Goal: Task Accomplishment & Management: Complete application form

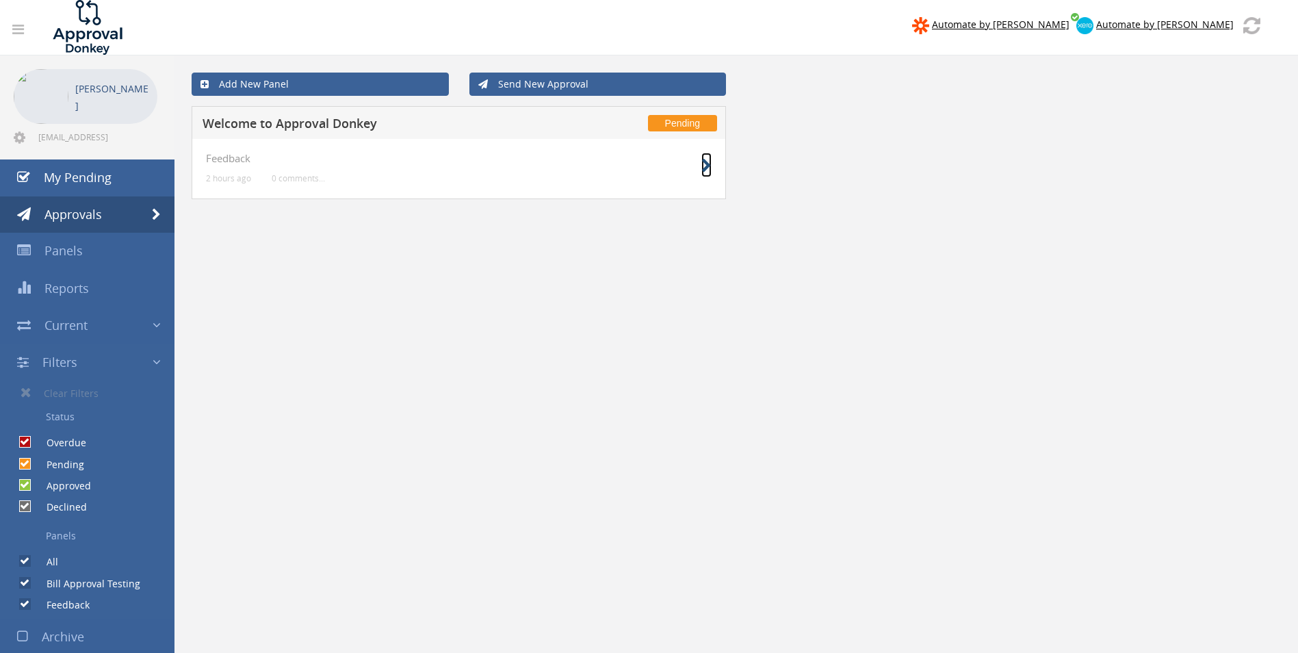
click at [706, 162] on icon at bounding box center [706, 166] width 10 height 14
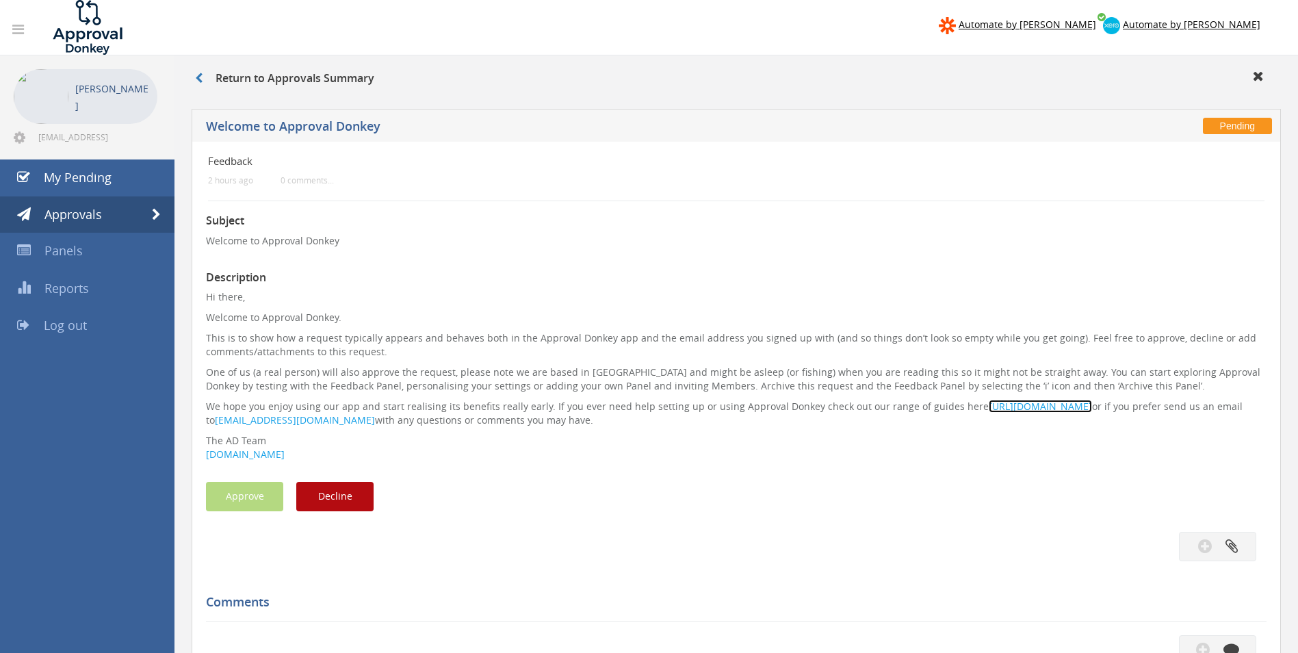
click at [1043, 409] on font "https://www.approvaldonkey.com/resources" at bounding box center [1039, 405] width 103 height 13
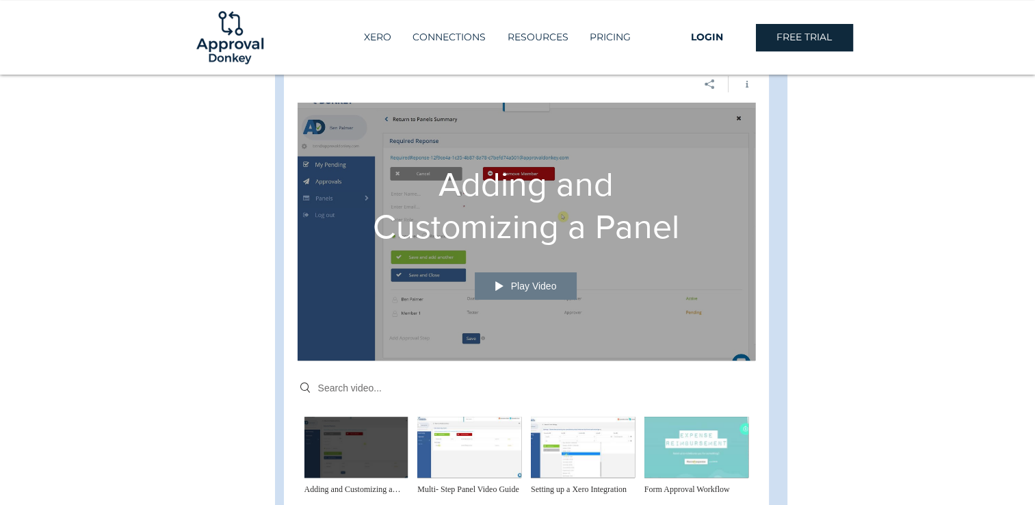
scroll to position [547, 0]
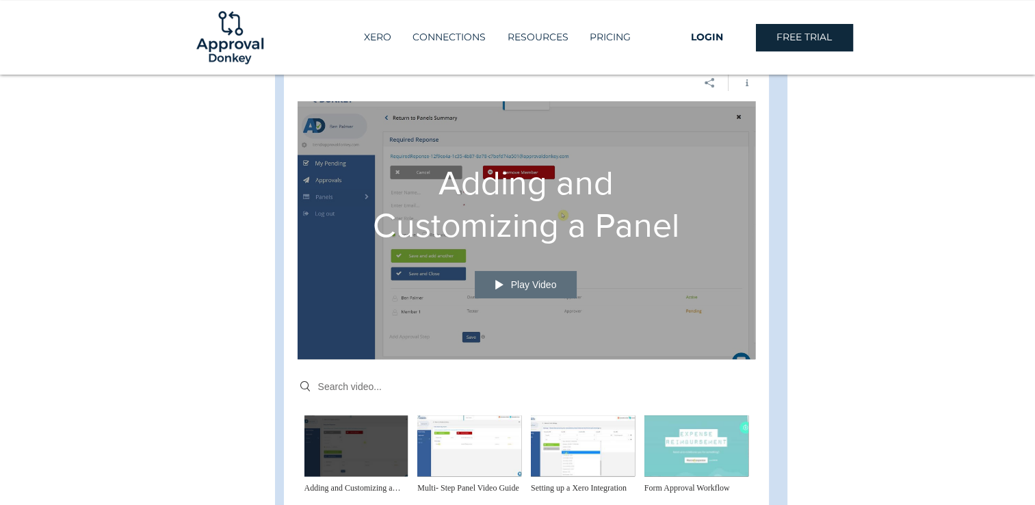
click at [516, 280] on span "Play Video" at bounding box center [534, 285] width 46 height 10
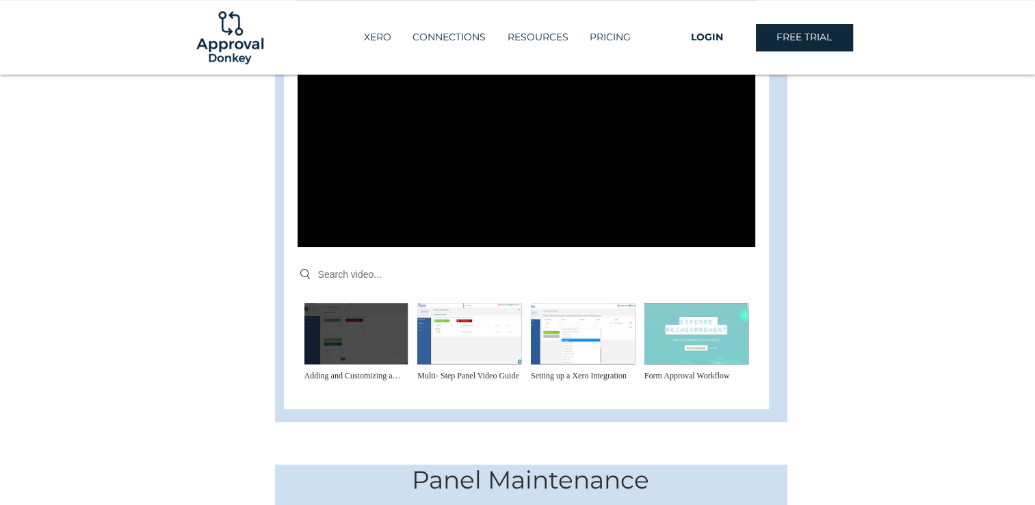
scroll to position [684, 0]
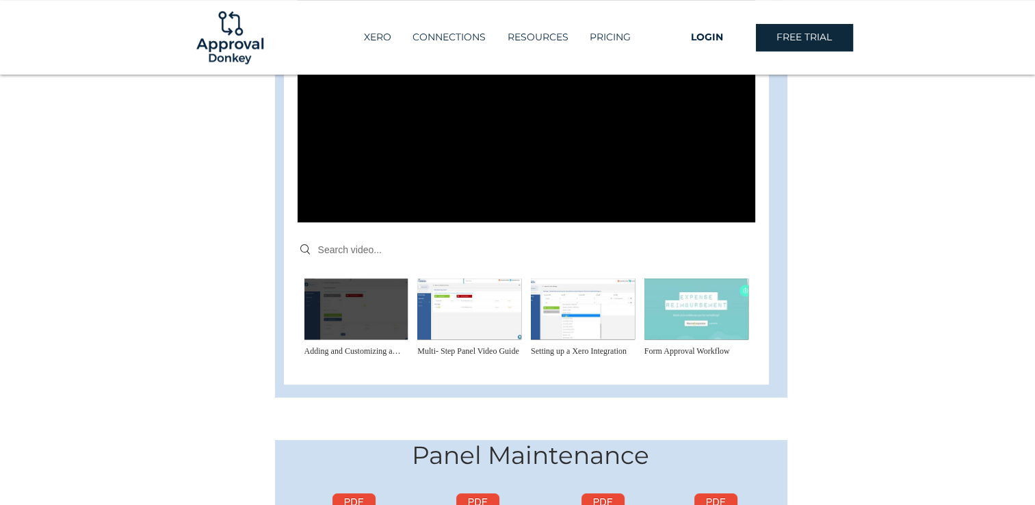
drag, startPoint x: 897, startPoint y: 274, endPoint x: 919, endPoint y: 277, distance: 22.8
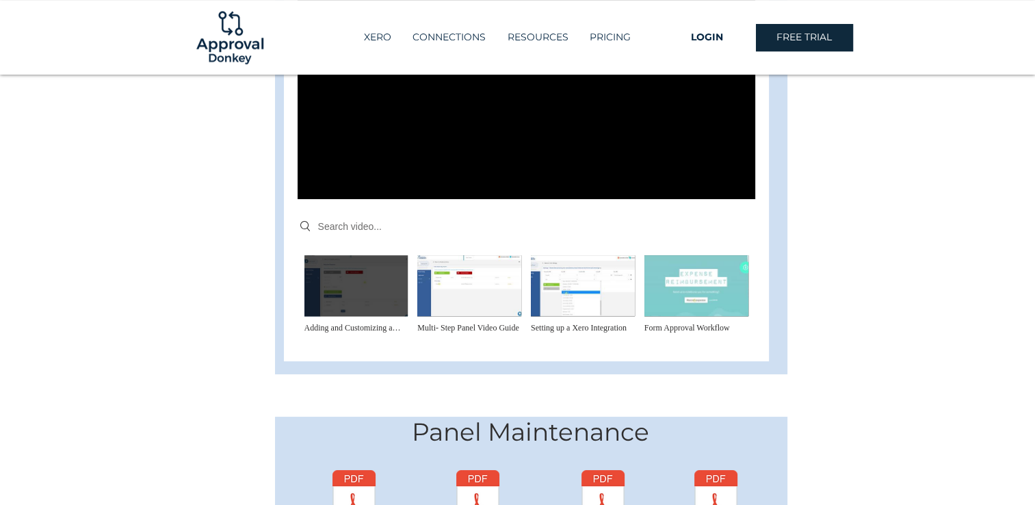
scroll to position [752, 0]
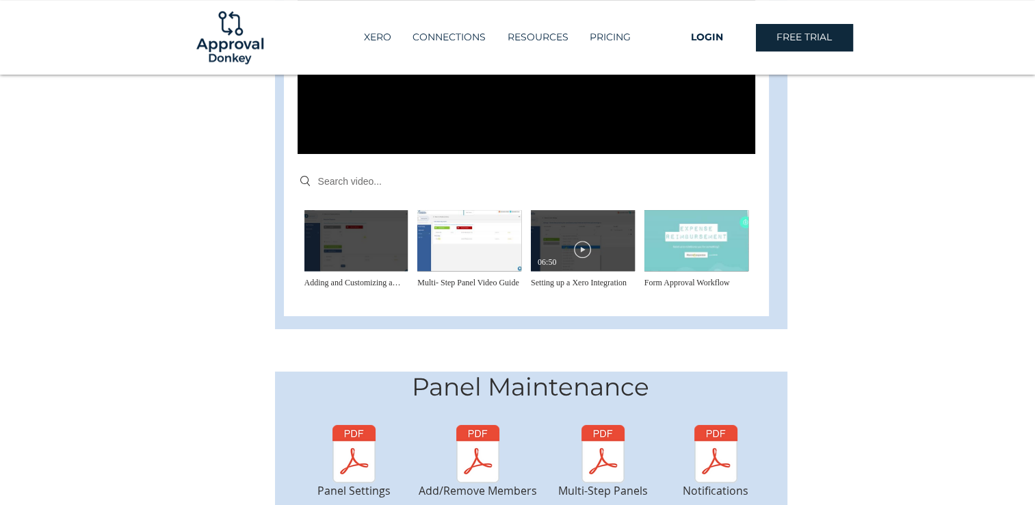
click at [571, 276] on h3 "Setting up a Xero Integration" at bounding box center [583, 282] width 104 height 12
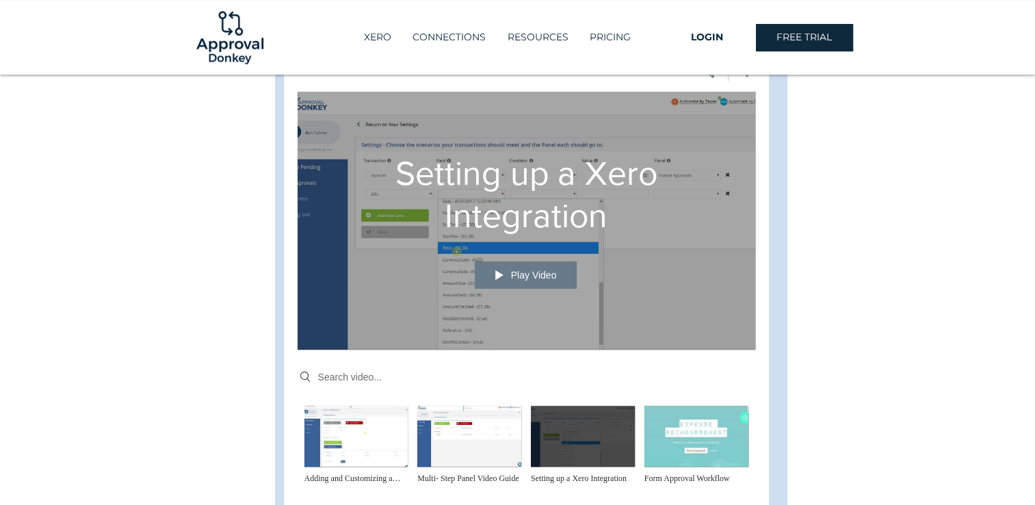
scroll to position [524, 0]
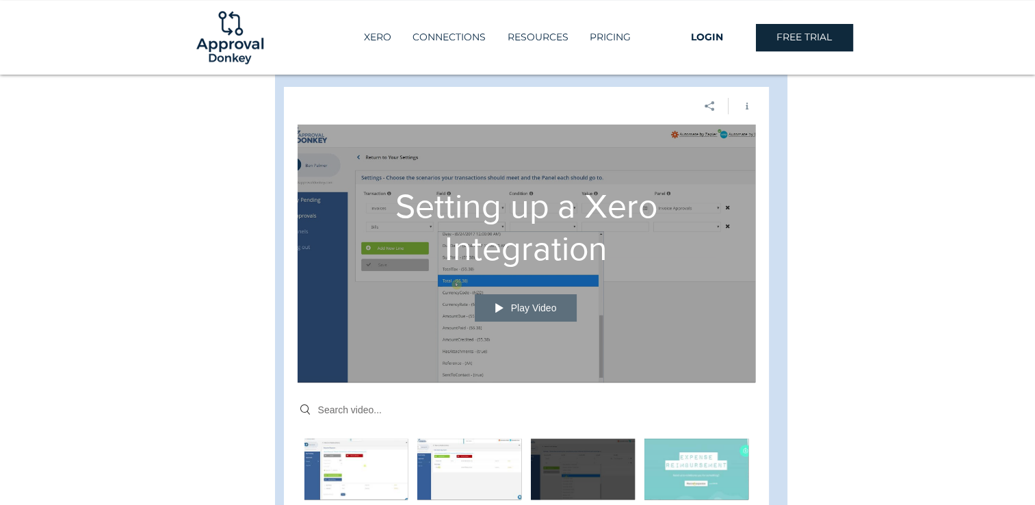
click at [543, 303] on span "Play Video" at bounding box center [534, 308] width 46 height 10
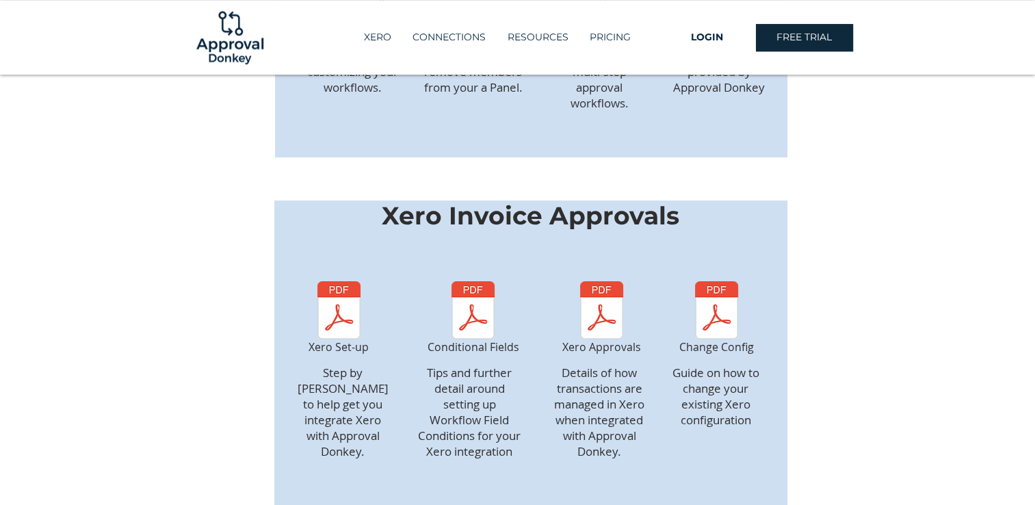
scroll to position [1276, 0]
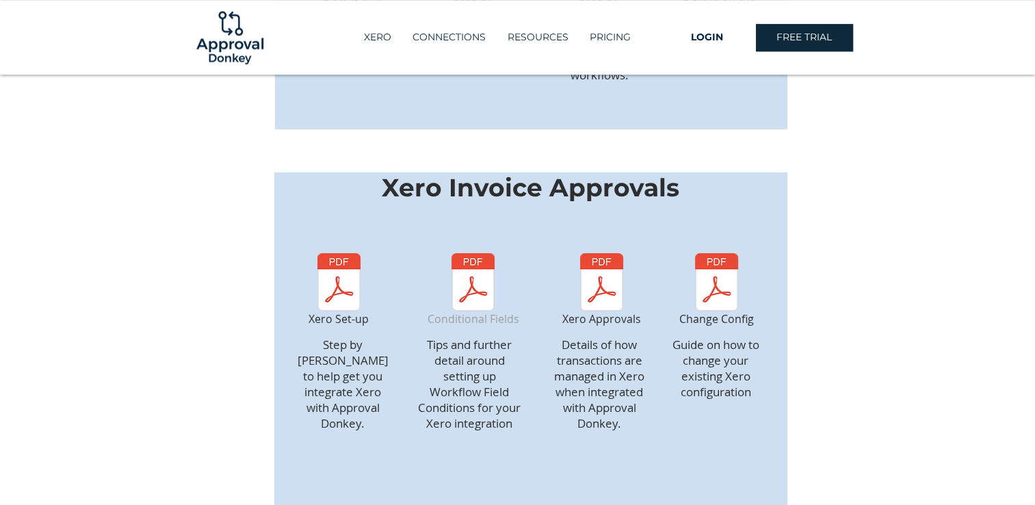
click at [475, 256] on img "Conditional Fields" at bounding box center [473, 282] width 83 height 58
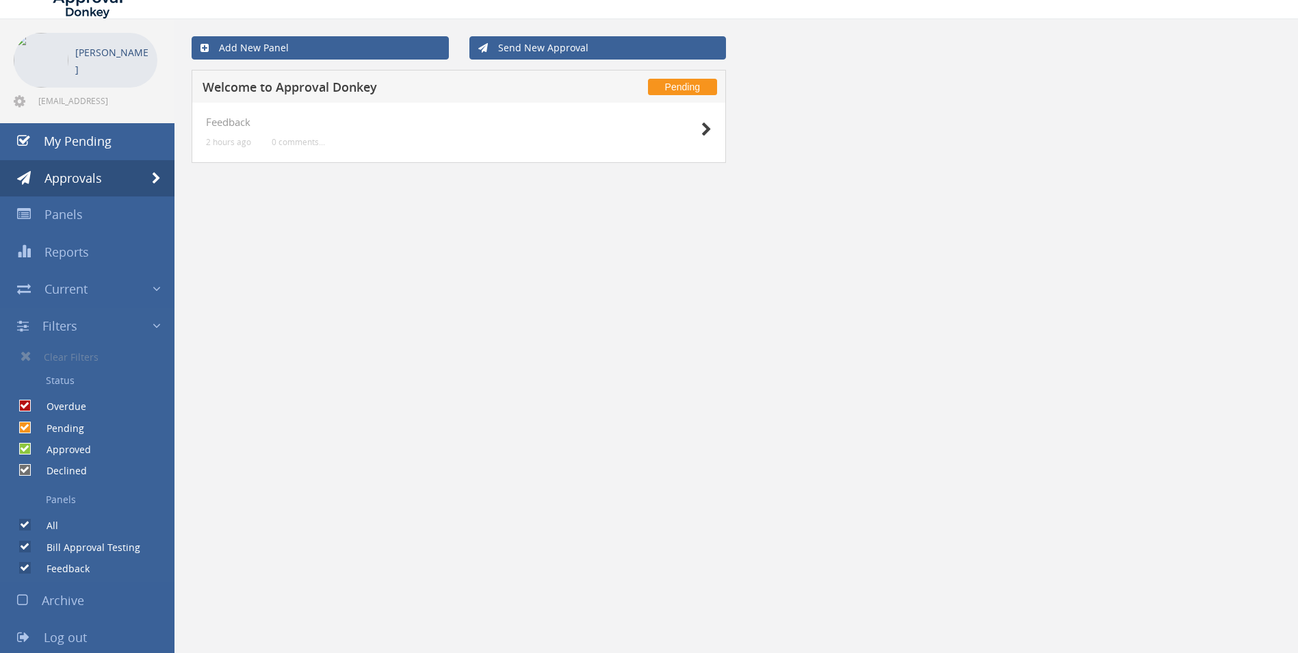
scroll to position [55, 0]
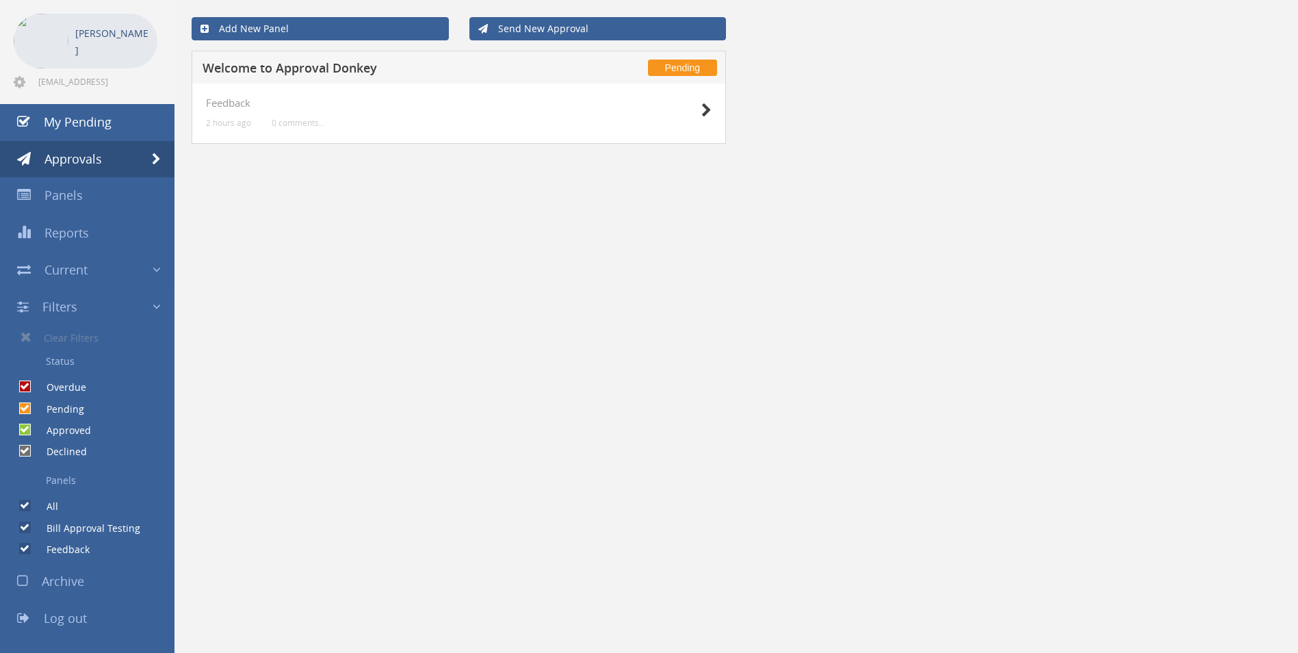
click at [105, 525] on label "Bill Approval Testing" at bounding box center [86, 528] width 107 height 14
click at [28, 525] on input "Bill Approval Testing" at bounding box center [23, 527] width 9 height 9
checkbox input "false"
click at [26, 525] on input "Bill Approval Testing" at bounding box center [23, 527] width 9 height 9
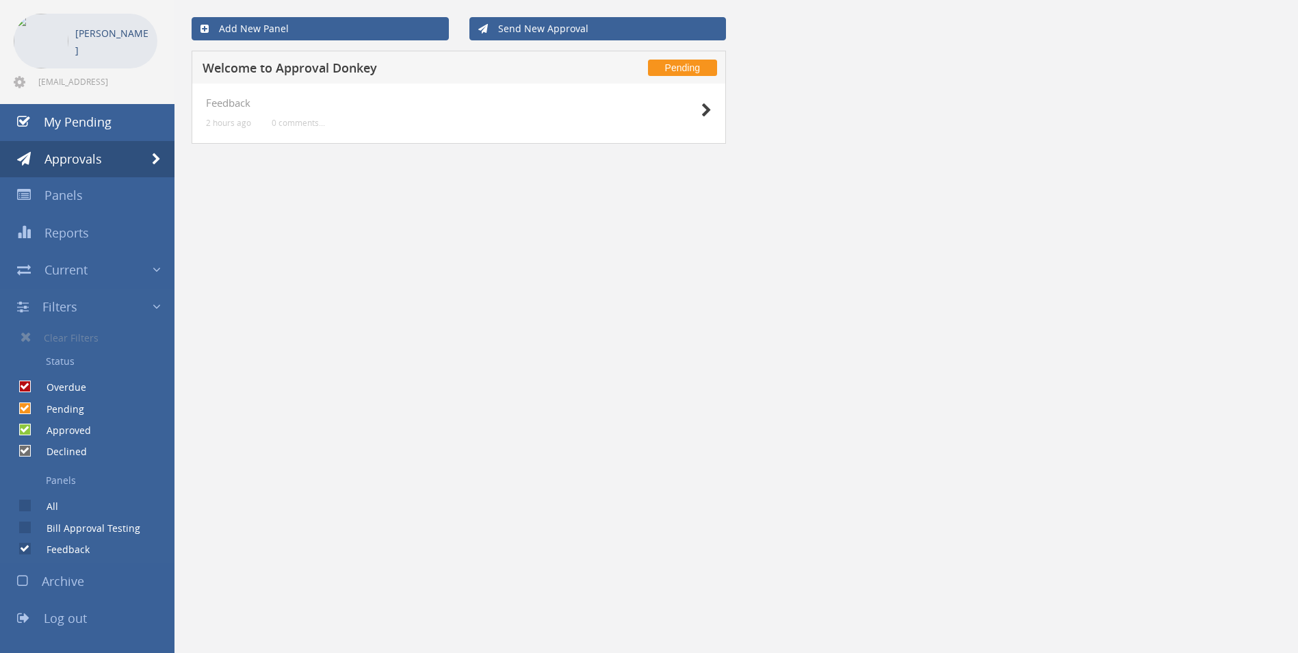
checkbox input "true"
click at [582, 25] on link "Send New Approval" at bounding box center [597, 28] width 257 height 23
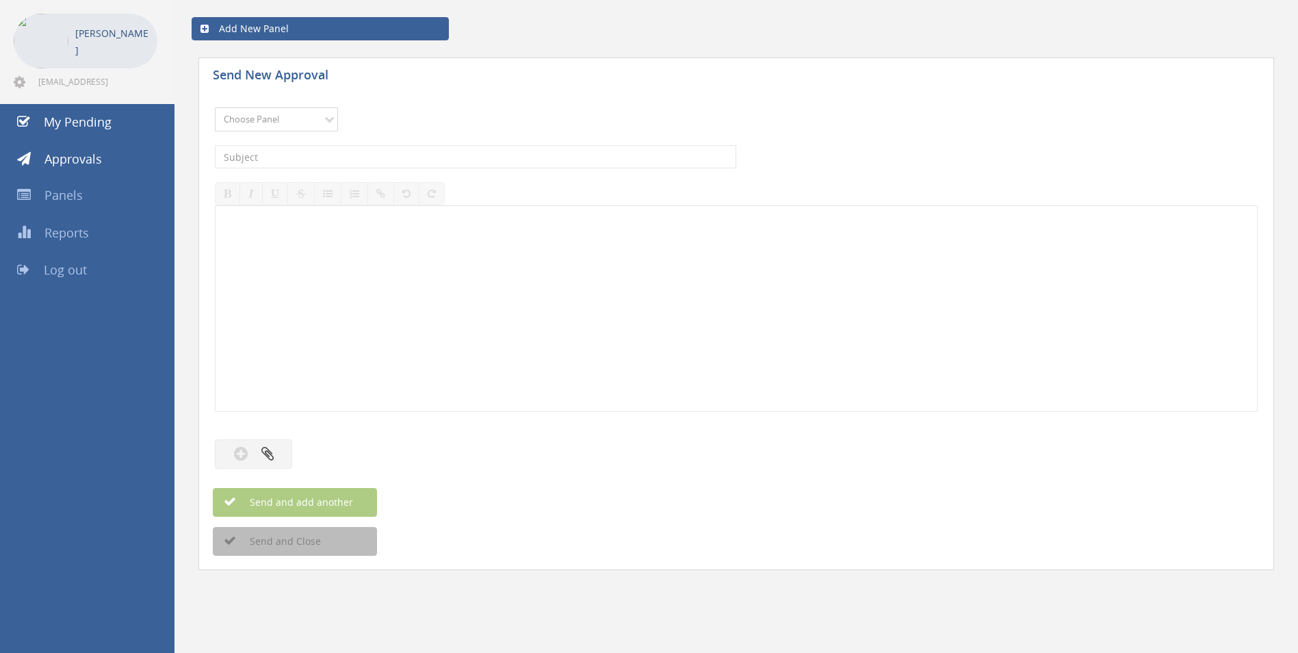
click at [321, 113] on select "Choose Panel Bill Approval Testing Feedback" at bounding box center [276, 119] width 123 height 24
select select "14080"
click at [215, 107] on select "Choose Panel Bill Approval Testing Feedback" at bounding box center [276, 119] width 123 height 24
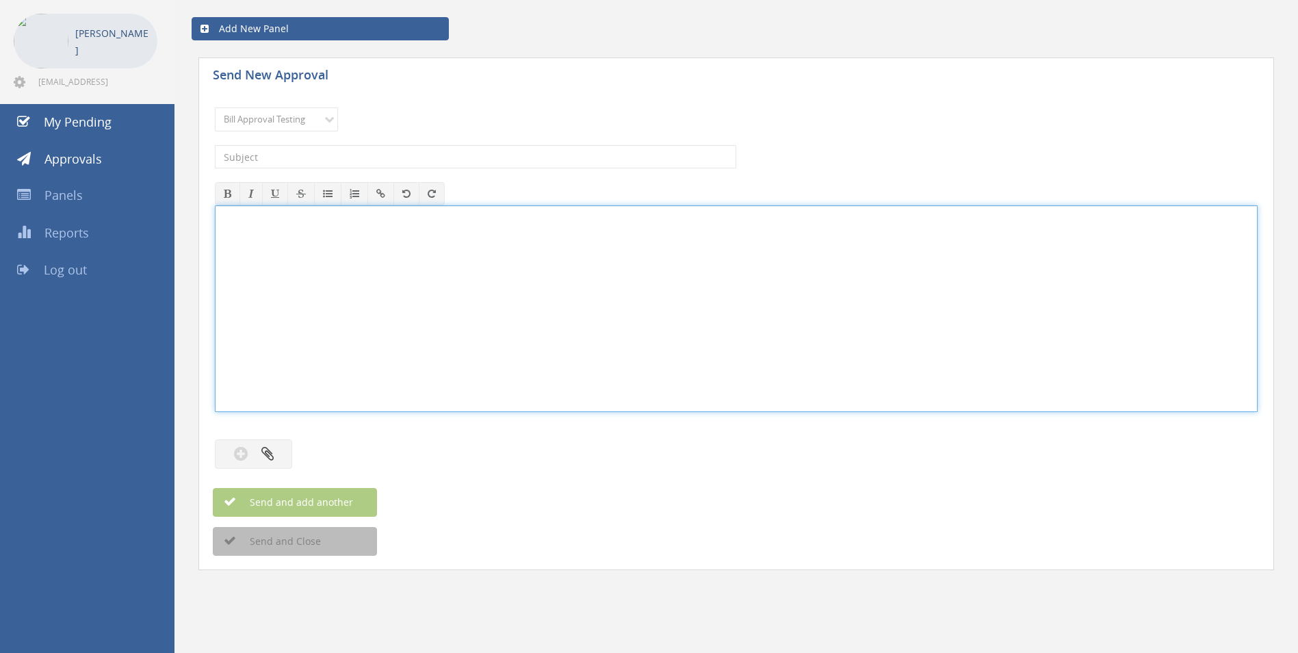
click at [365, 319] on div at bounding box center [735, 308] width 1041 height 205
click at [82, 124] on span "My Pending" at bounding box center [78, 122] width 68 height 16
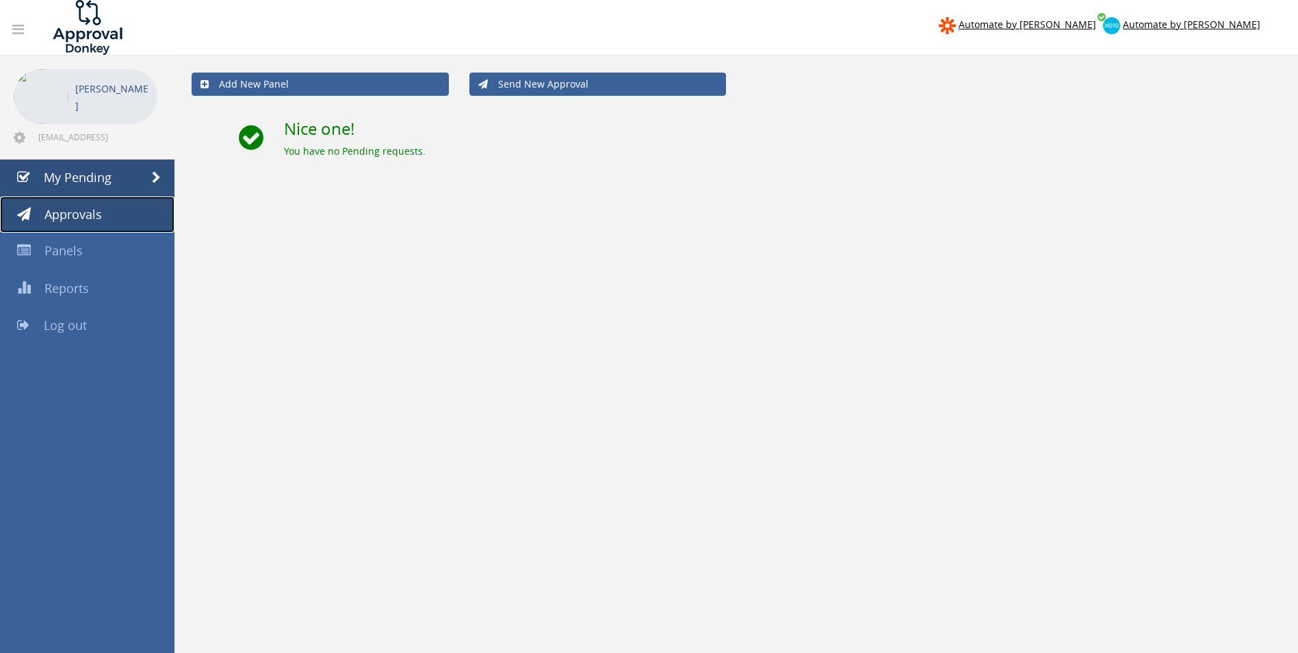
click at [56, 211] on span "Approvals" at bounding box center [72, 214] width 57 height 16
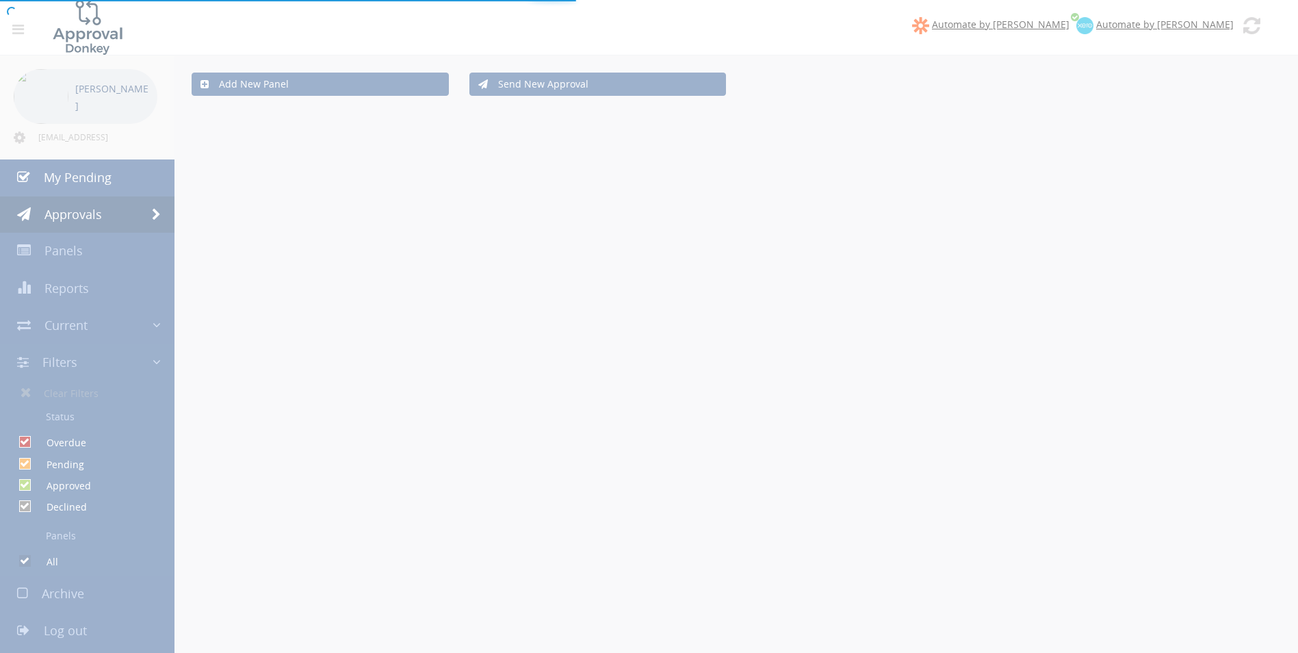
checkbox input "false"
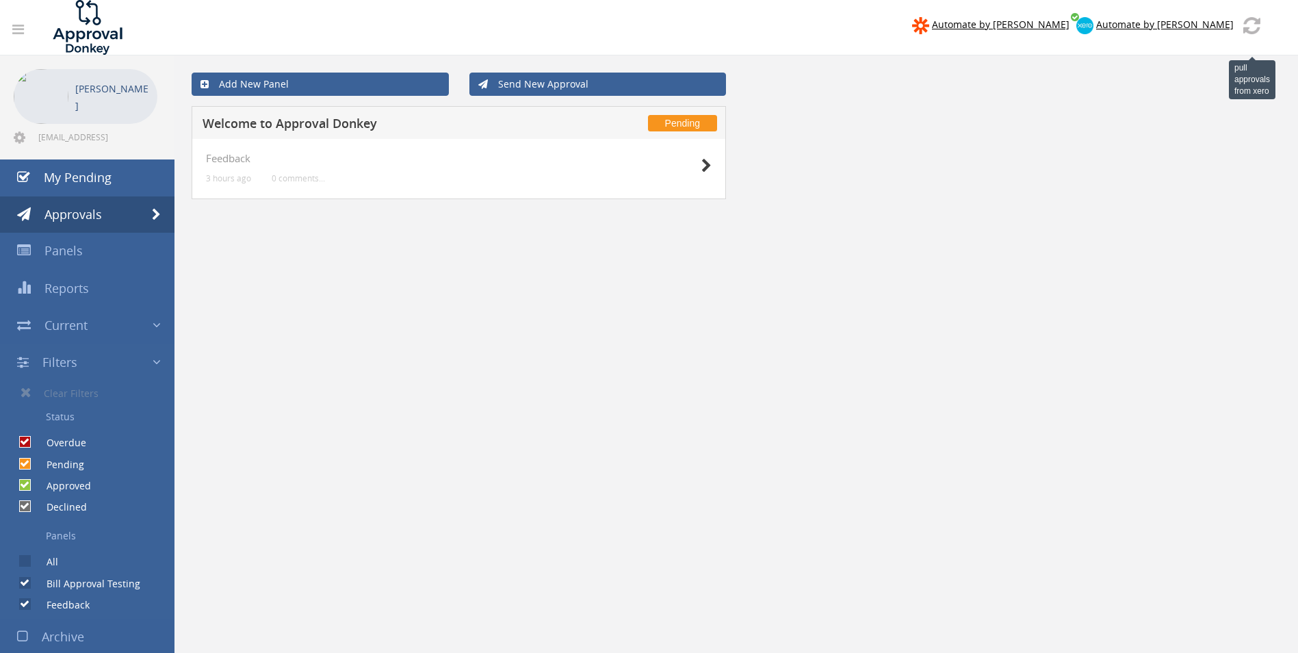
click at [1249, 23] on img at bounding box center [1251, 25] width 17 height 17
click at [1203, 25] on span "Automate by [PERSON_NAME]" at bounding box center [1164, 24] width 137 height 13
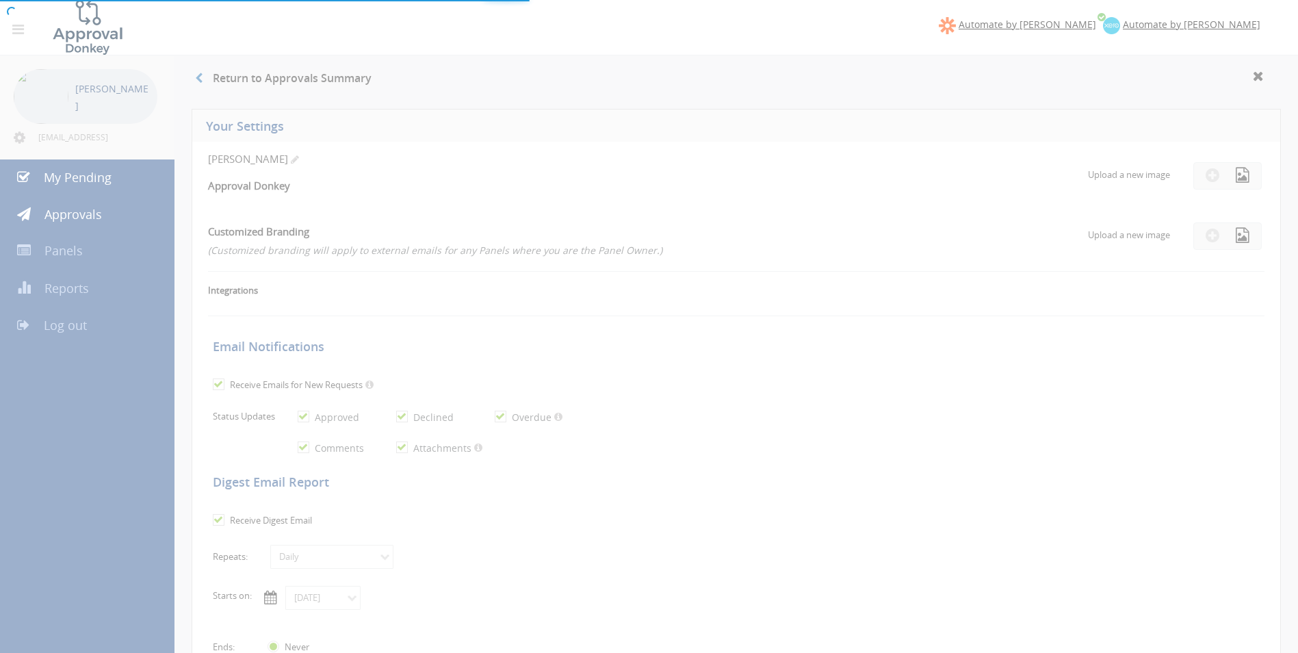
checkbox input "true"
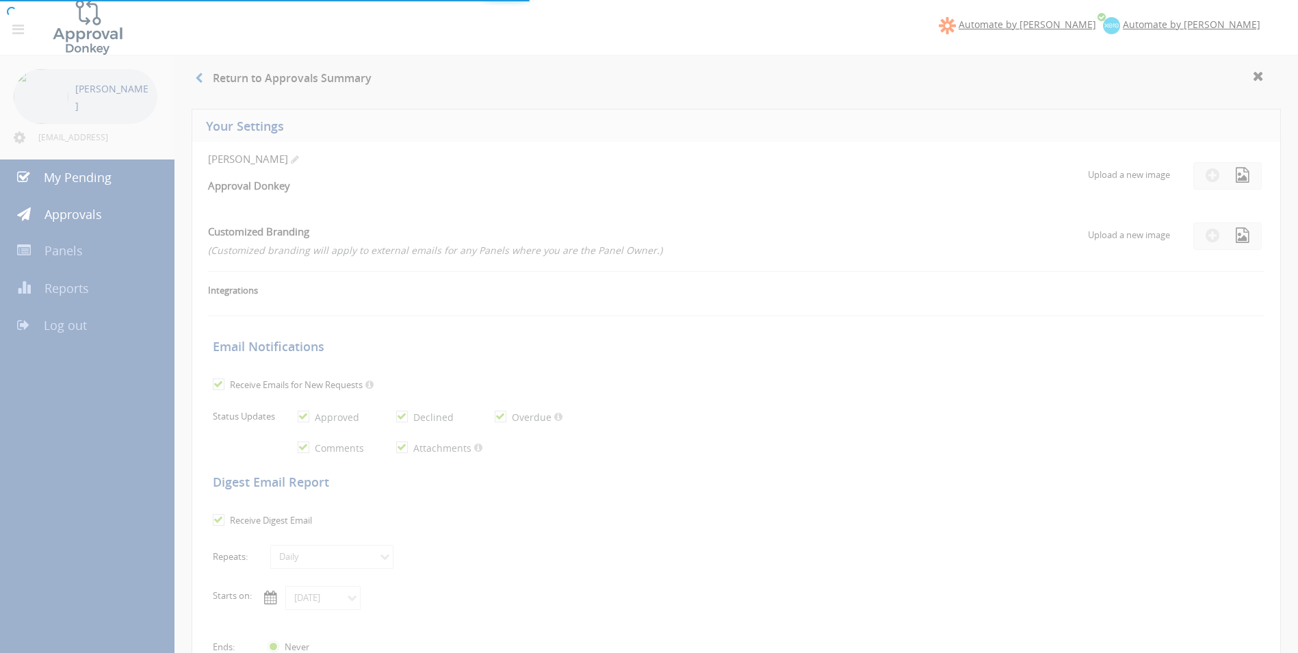
checkbox input "true"
select select "number:1"
checkbox input "true"
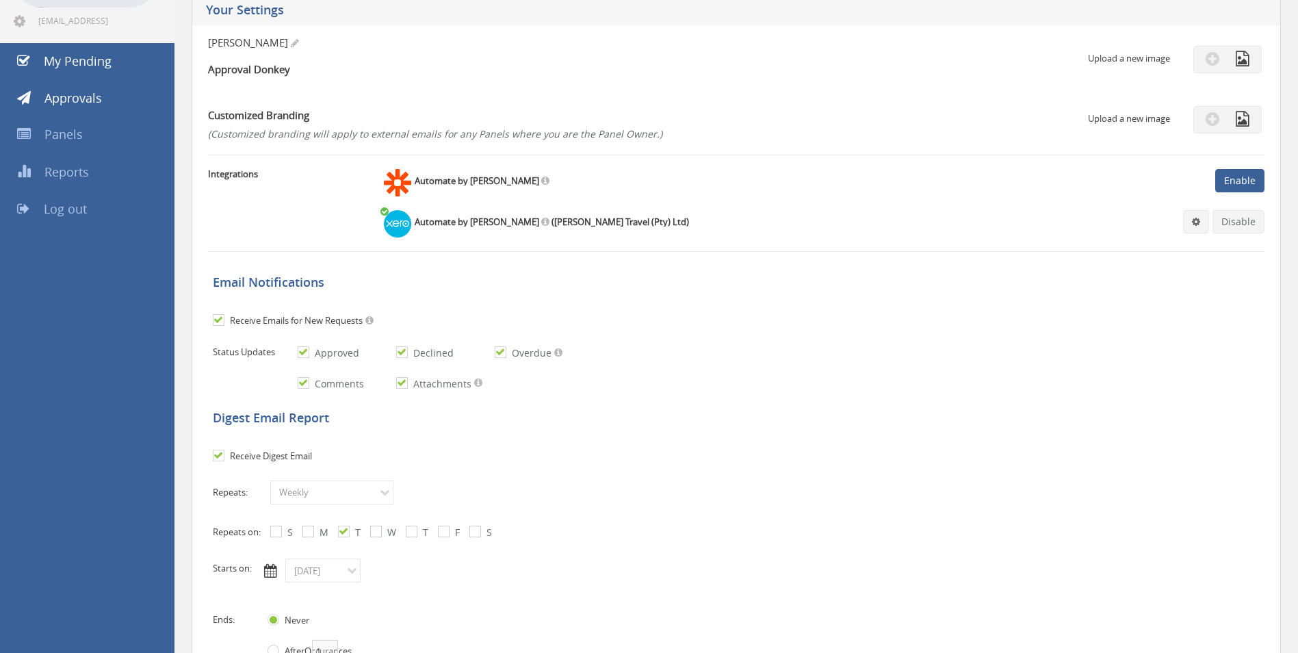
scroll to position [274, 0]
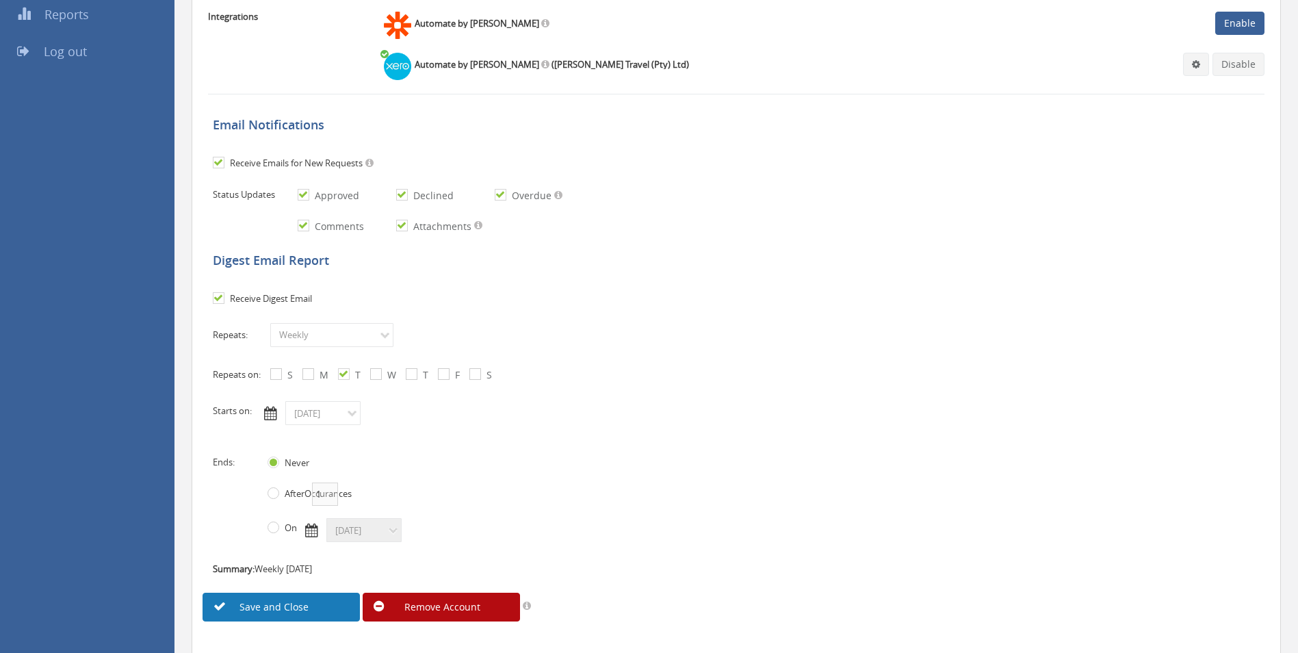
click at [289, 612] on link "Save and Close" at bounding box center [280, 606] width 157 height 29
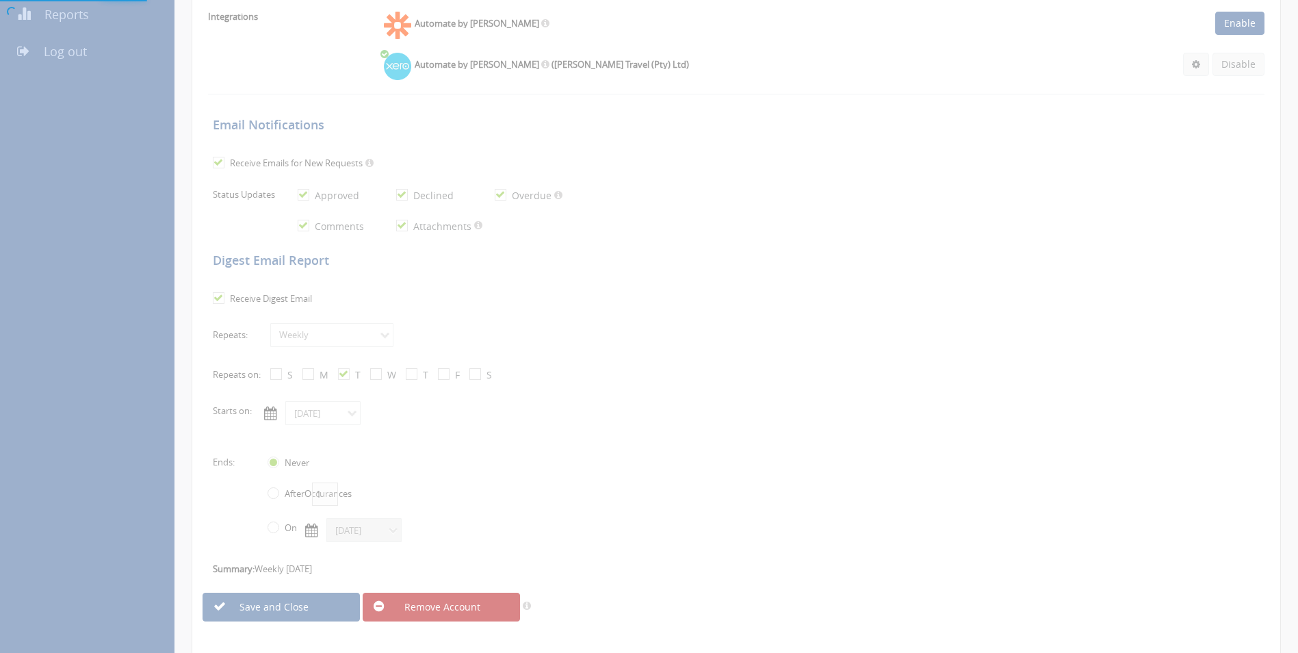
scroll to position [55, 0]
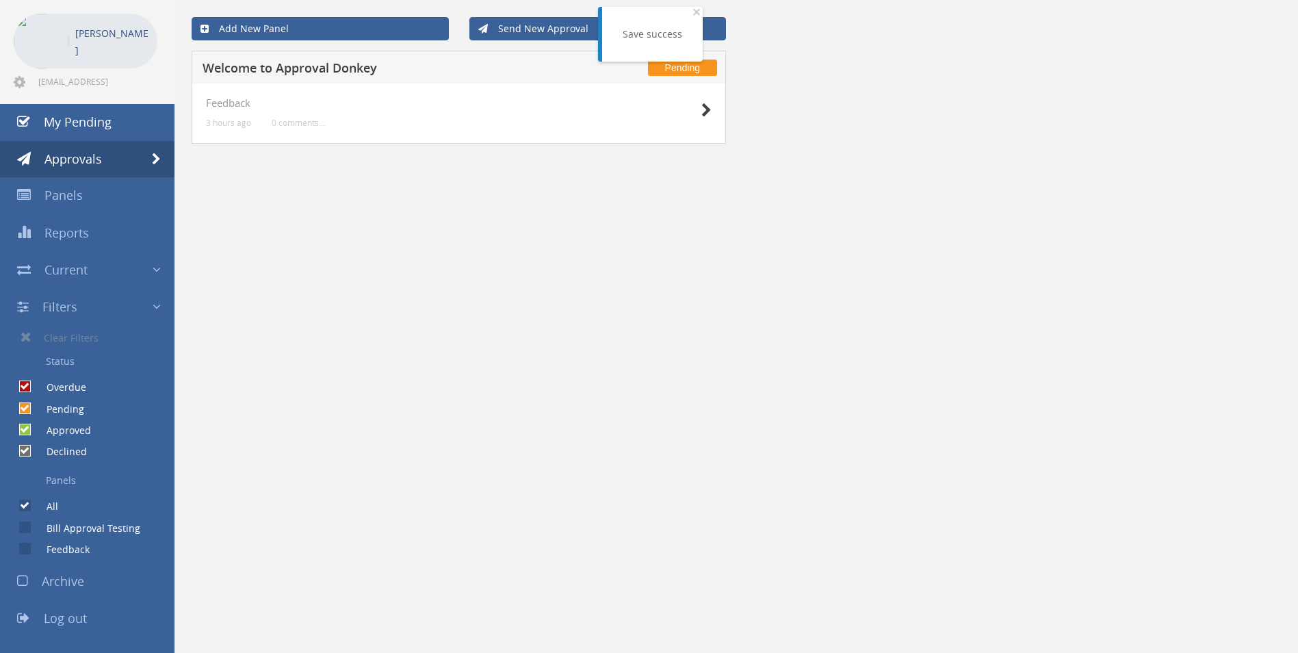
click at [106, 532] on label "Bill Approval Testing" at bounding box center [86, 528] width 107 height 14
click at [28, 532] on input "Bill Approval Testing" at bounding box center [23, 527] width 9 height 9
checkbox input "true"
checkbox input "false"
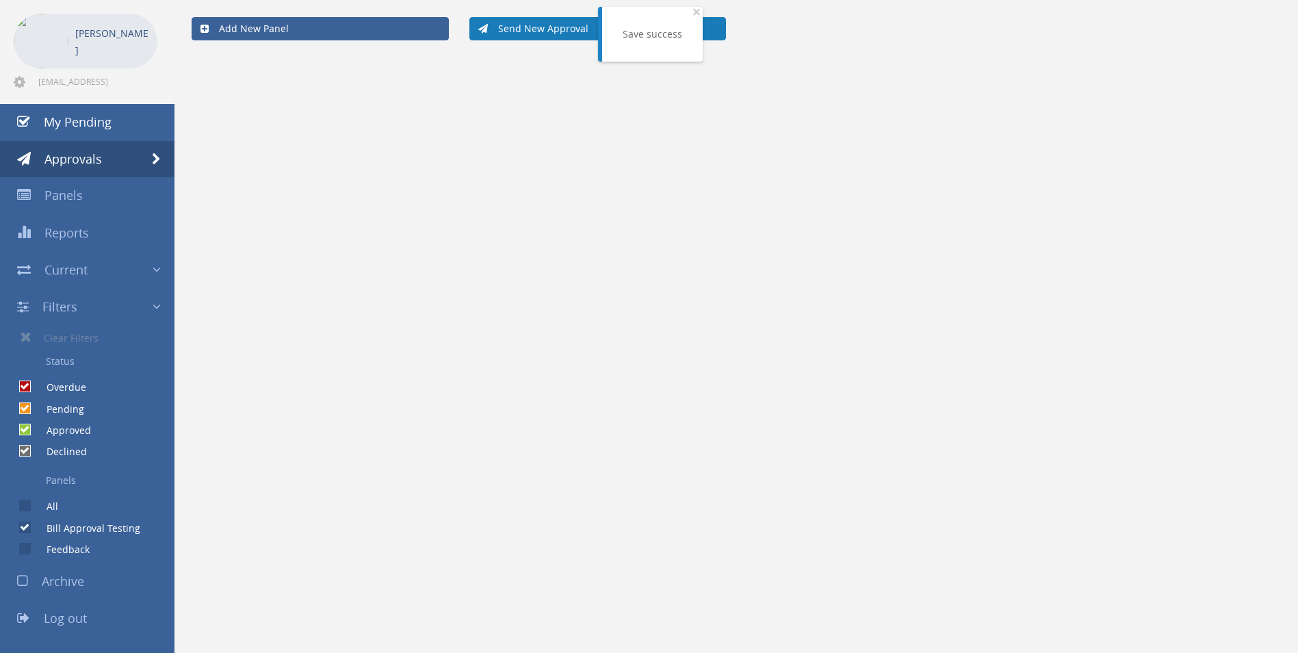
click at [525, 29] on link "Send New Approval" at bounding box center [597, 28] width 257 height 23
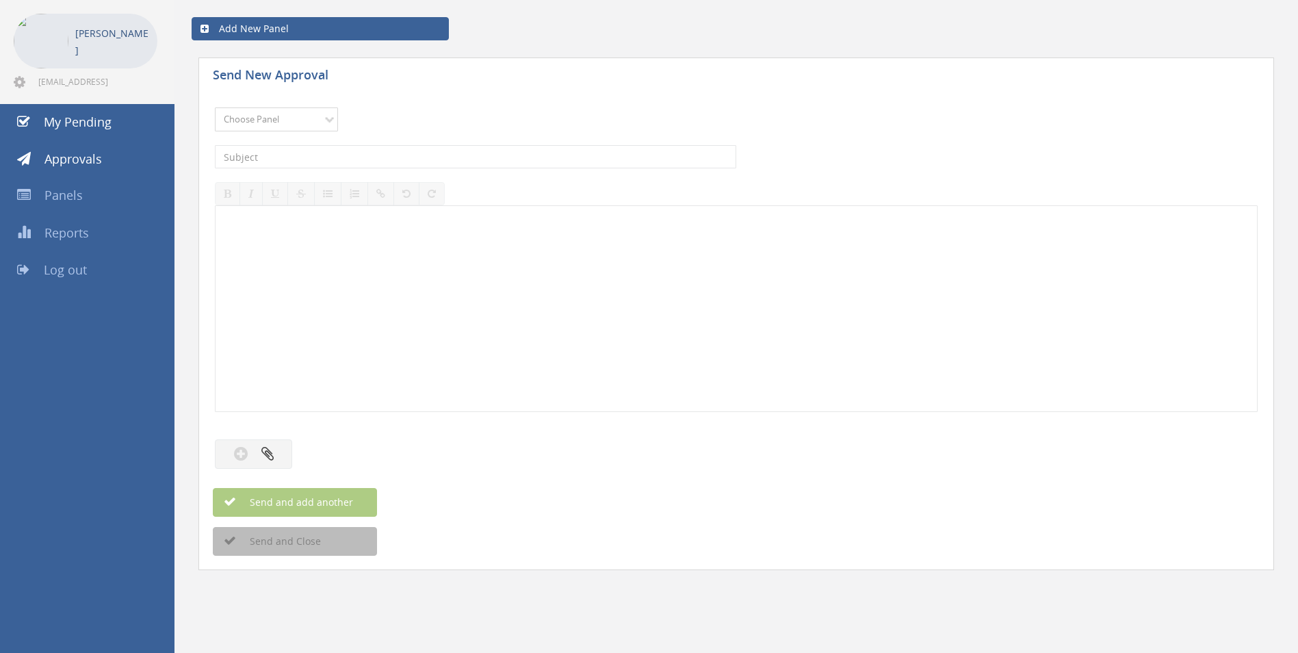
click at [326, 116] on select "Choose Panel Bill Approval Testing Feedback" at bounding box center [276, 119] width 123 height 24
select select "14080"
click at [215, 107] on select "Choose Panel Bill Approval Testing Feedback" at bounding box center [276, 119] width 123 height 24
click at [353, 152] on input "text" at bounding box center [475, 156] width 521 height 23
click at [265, 446] on div at bounding box center [736, 439] width 1043 height 14
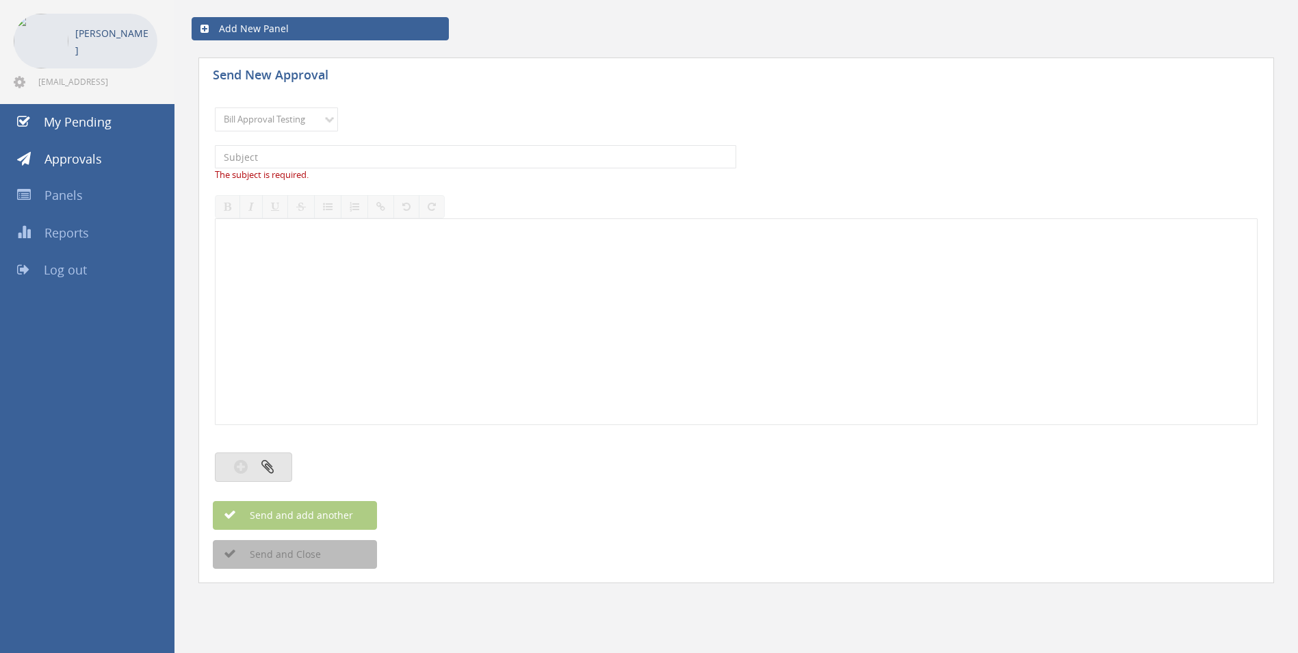
click at [264, 465] on icon "button" at bounding box center [267, 466] width 12 height 16
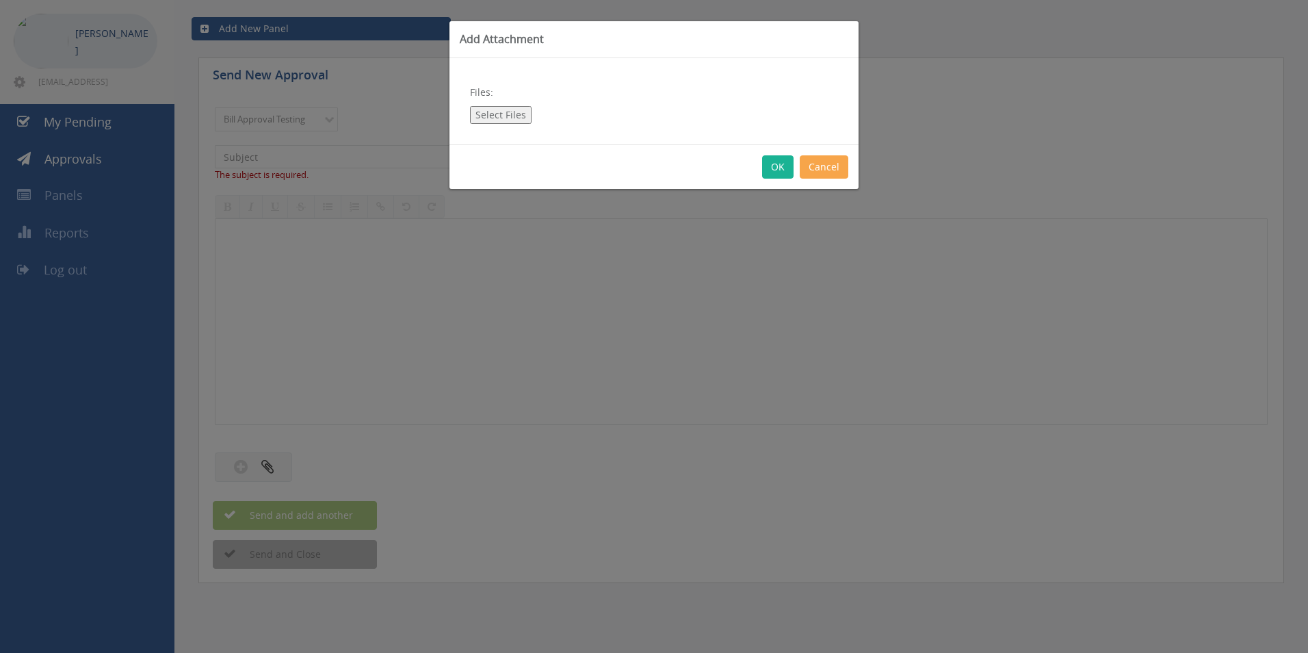
click at [828, 158] on button "Cancel" at bounding box center [824, 166] width 49 height 23
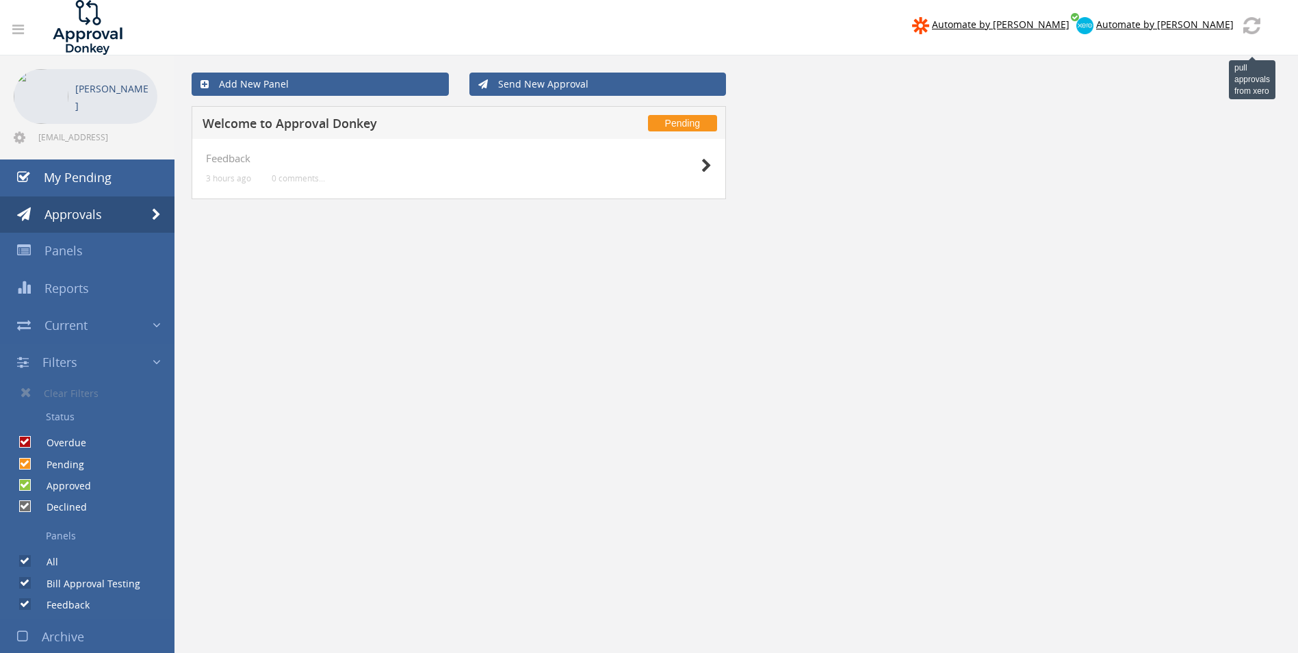
click at [1248, 27] on img at bounding box center [1251, 25] width 17 height 17
click at [21, 137] on icon at bounding box center [20, 138] width 12 height 14
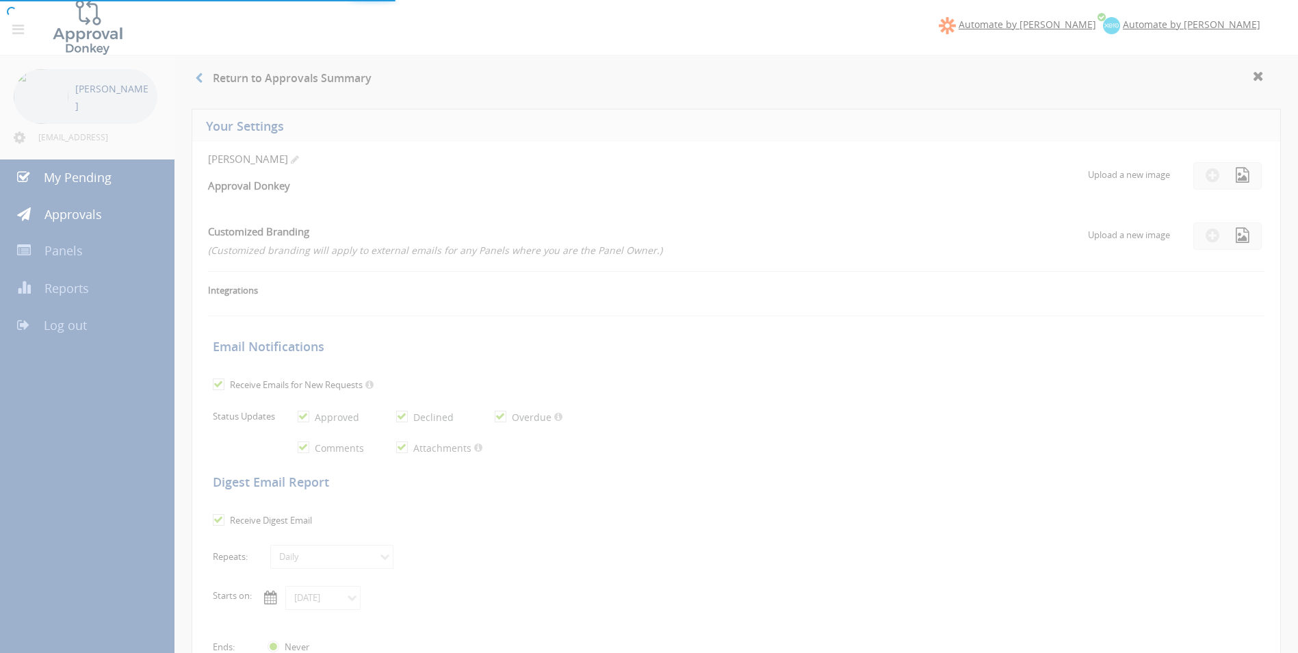
checkbox input "true"
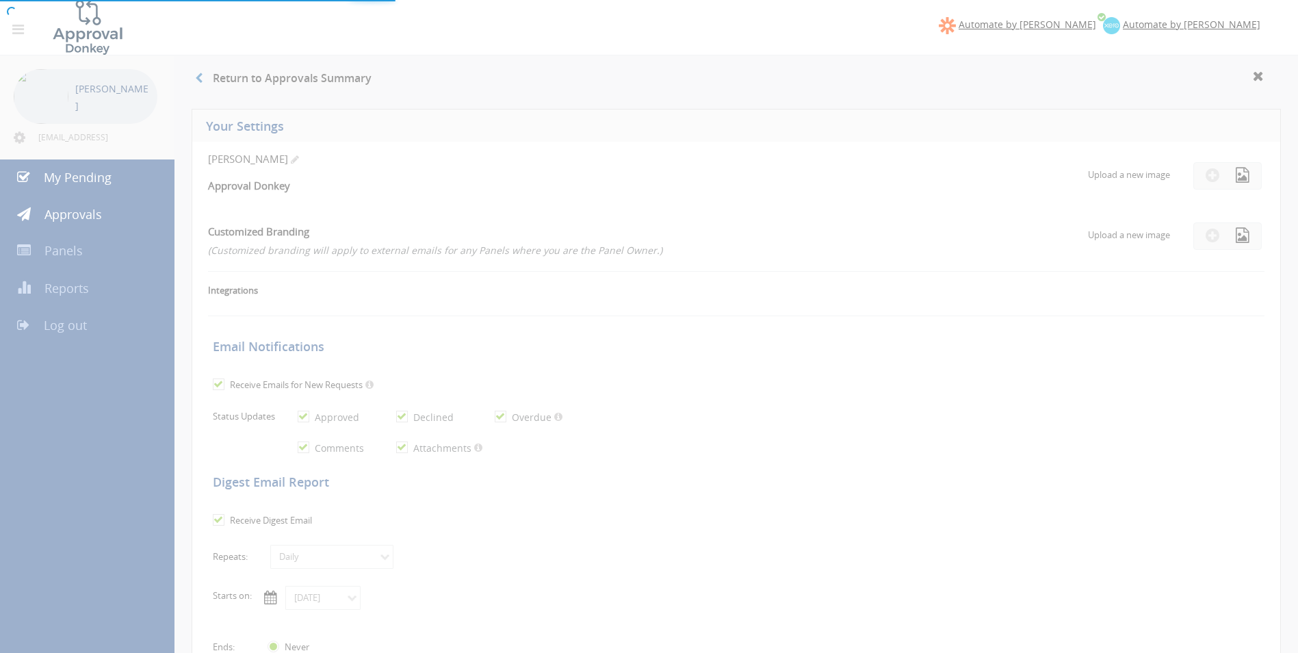
checkbox input "true"
select select "number:1"
checkbox input "true"
